Goal: Task Accomplishment & Management: Manage account settings

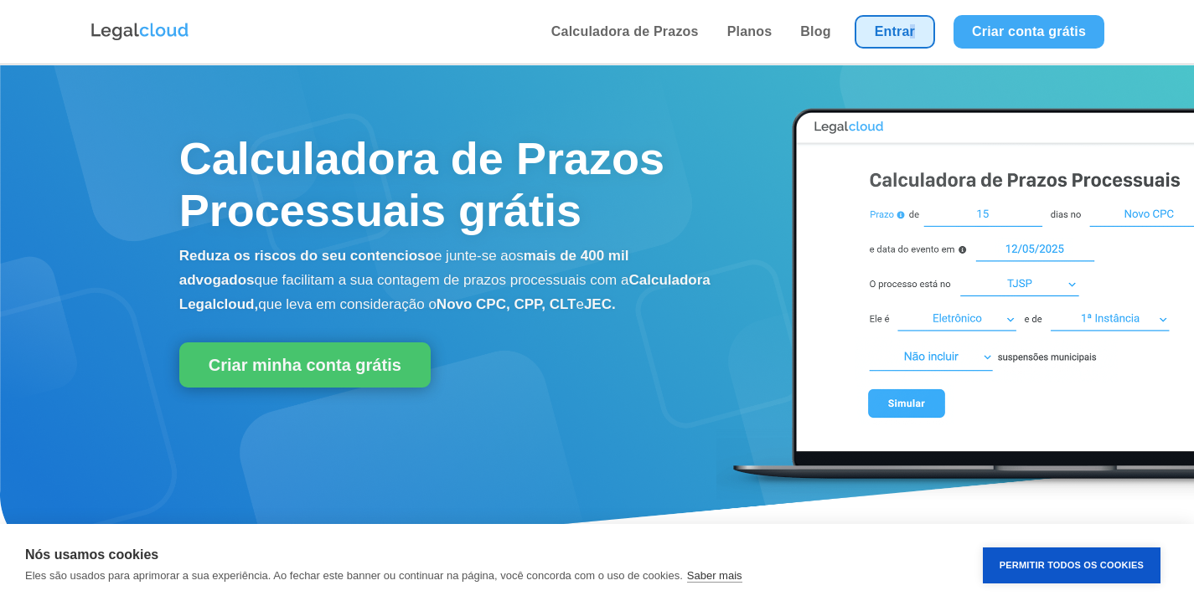
click at [908, 43] on li "Entrar" at bounding box center [894, 32] width 99 height 64
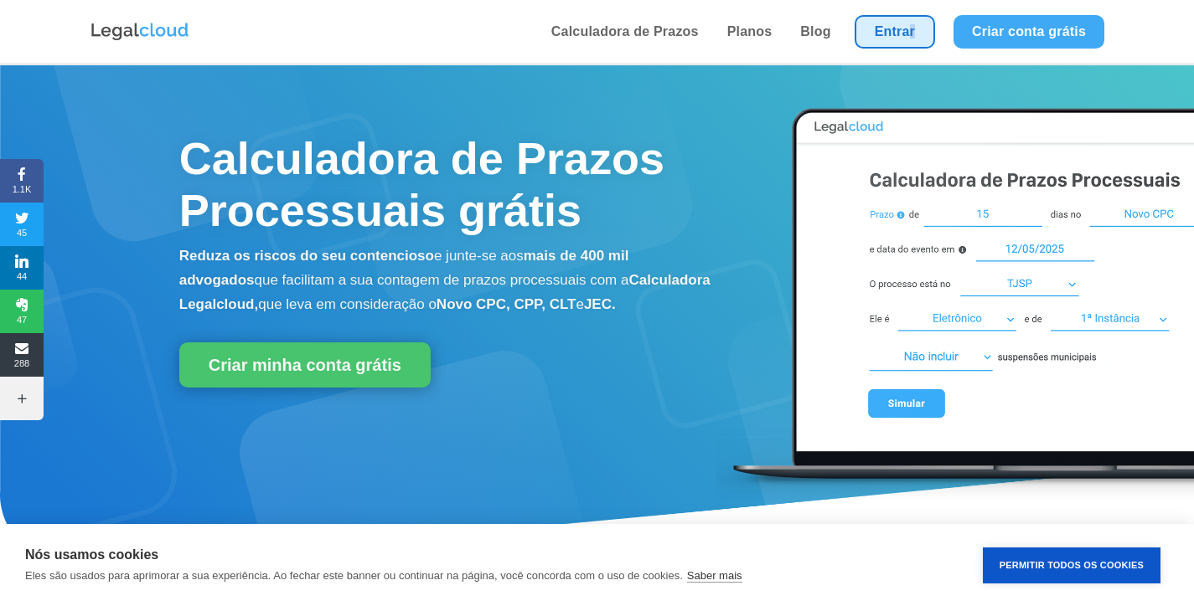
click at [908, 43] on link "Entrar" at bounding box center [894, 32] width 80 height 34
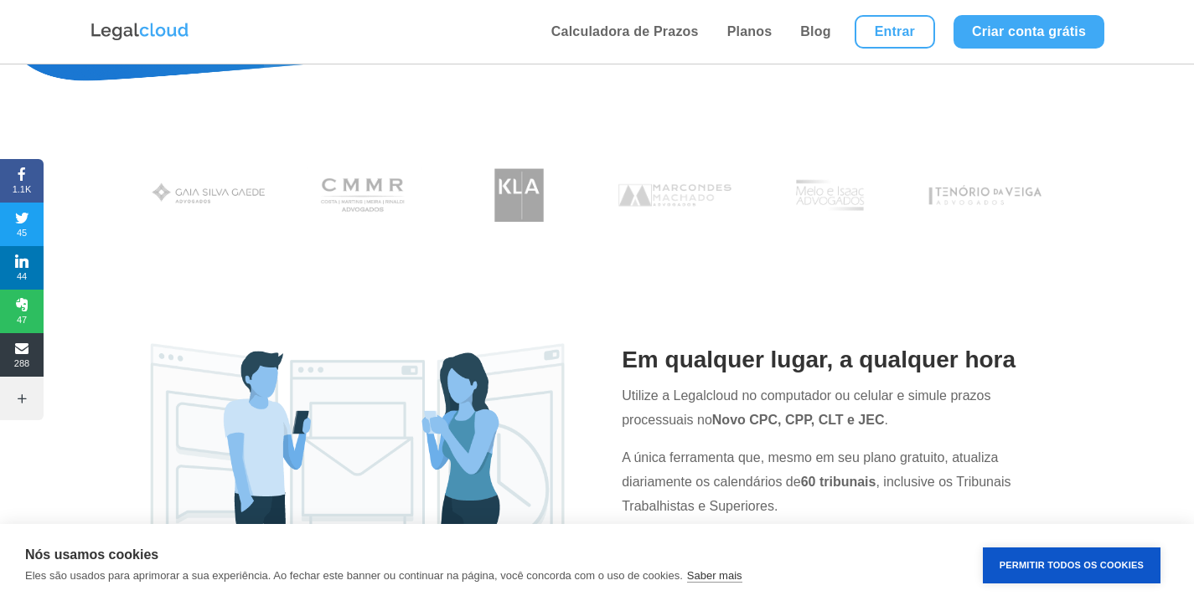
scroll to position [251, 0]
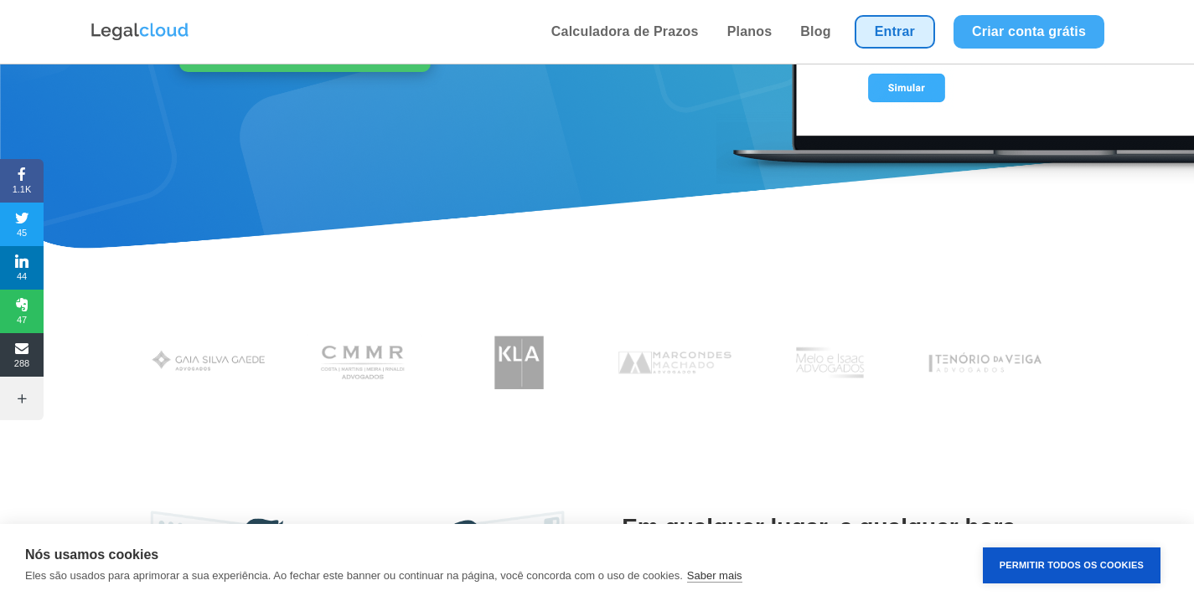
click at [905, 38] on link "Entrar" at bounding box center [894, 32] width 80 height 34
